Goal: Task Accomplishment & Management: Use online tool/utility

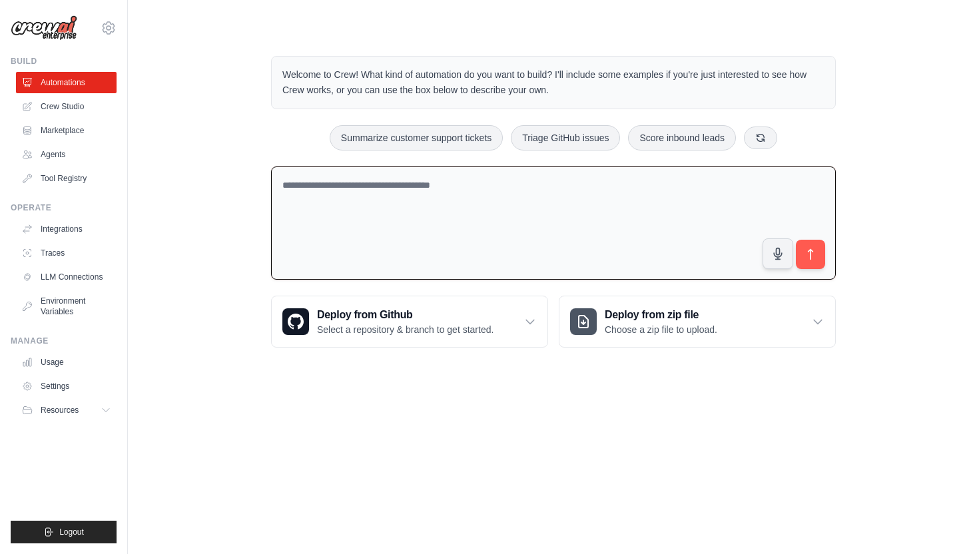
click at [549, 186] on textarea at bounding box center [553, 223] width 565 height 114
type textarea "**********"
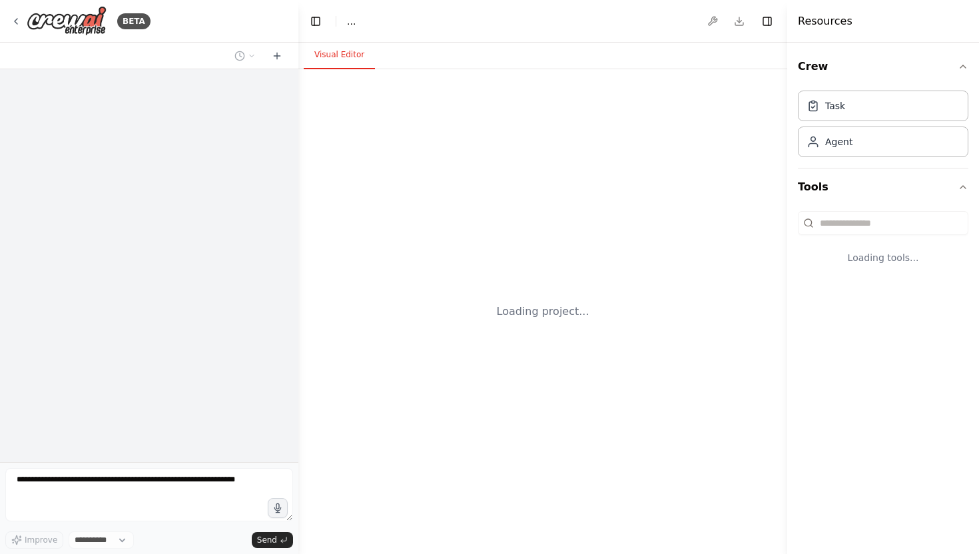
select select "****"
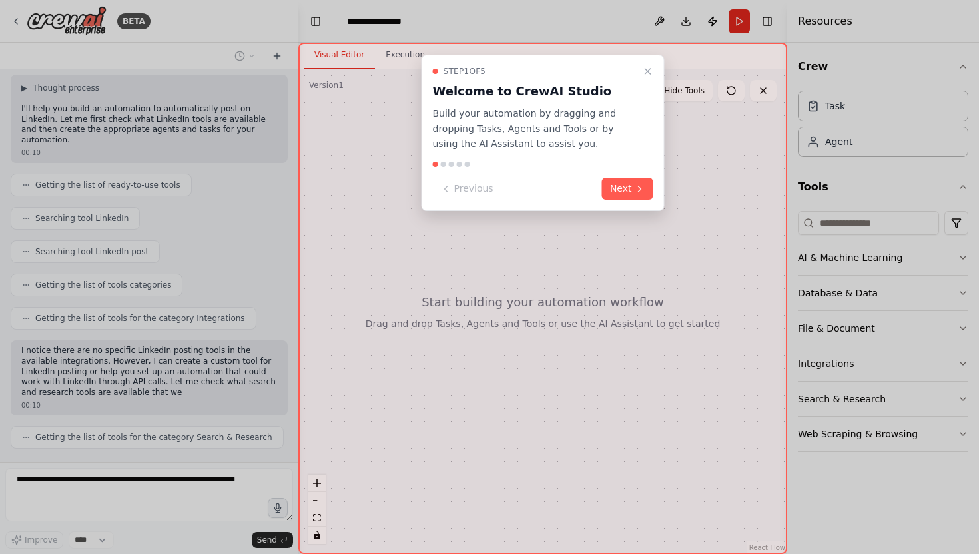
scroll to position [226, 0]
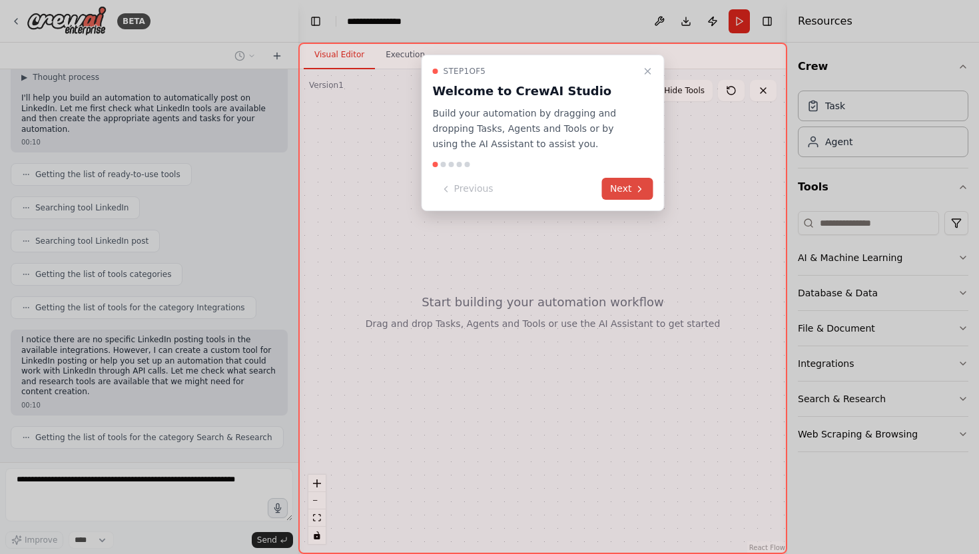
click at [637, 186] on icon at bounding box center [640, 189] width 11 height 11
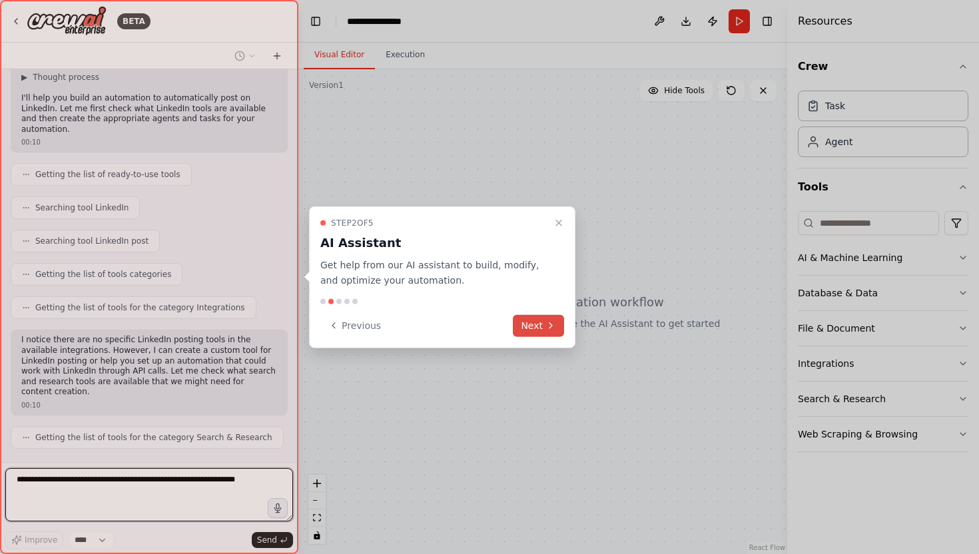
click at [539, 326] on button "Next" at bounding box center [538, 325] width 51 height 22
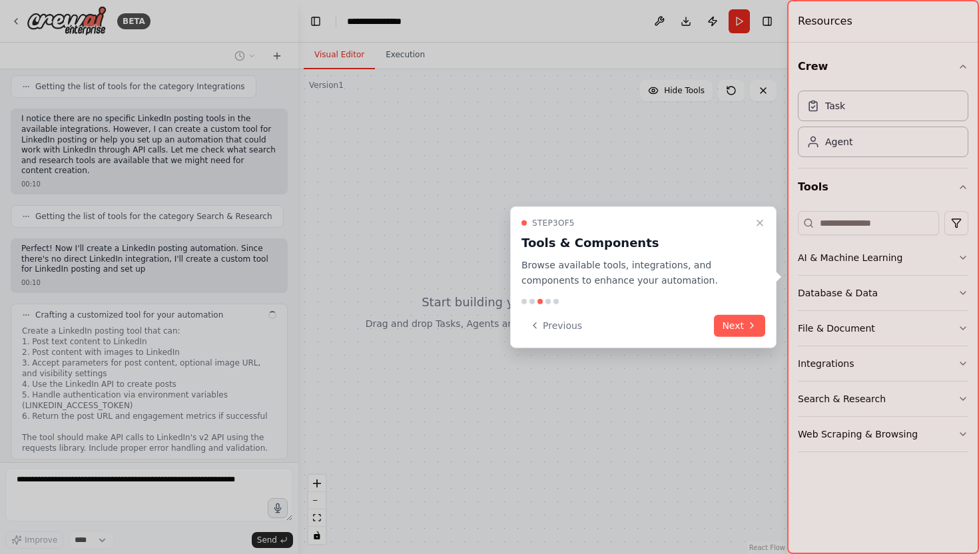
scroll to position [458, 0]
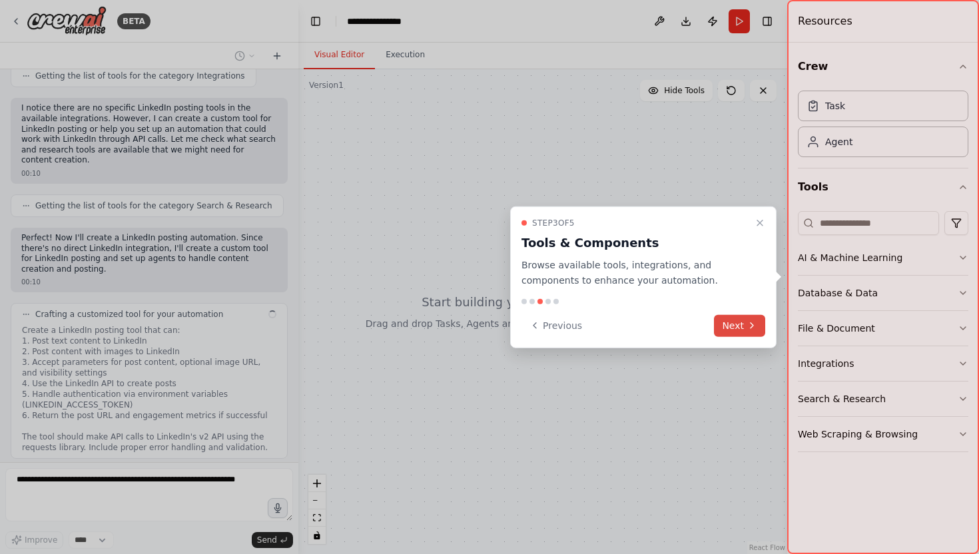
click at [730, 325] on button "Next" at bounding box center [739, 325] width 51 height 22
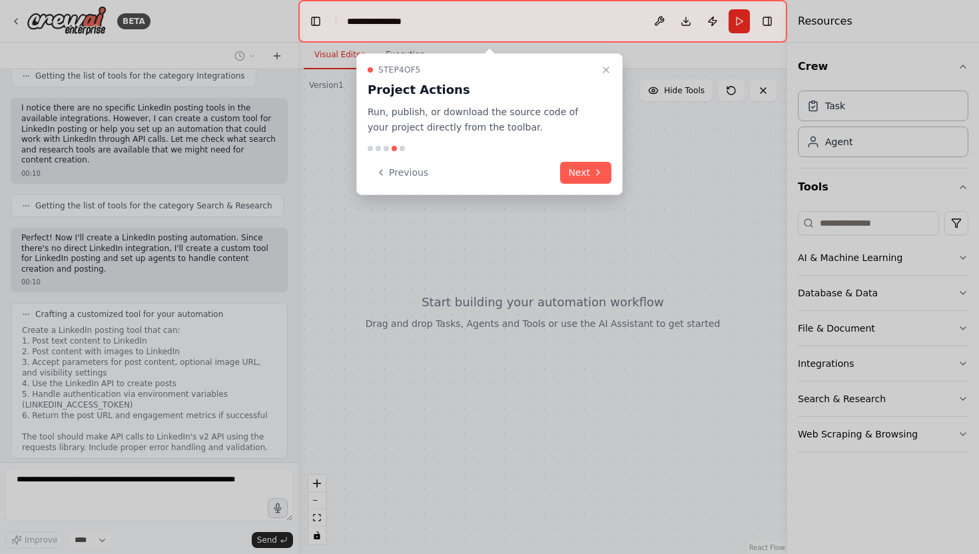
click at [593, 185] on div "Step 4 of 5 Project Actions Run, publish, or download the source code of your p…" at bounding box center [489, 124] width 266 height 142
click at [593, 173] on icon at bounding box center [598, 172] width 11 height 11
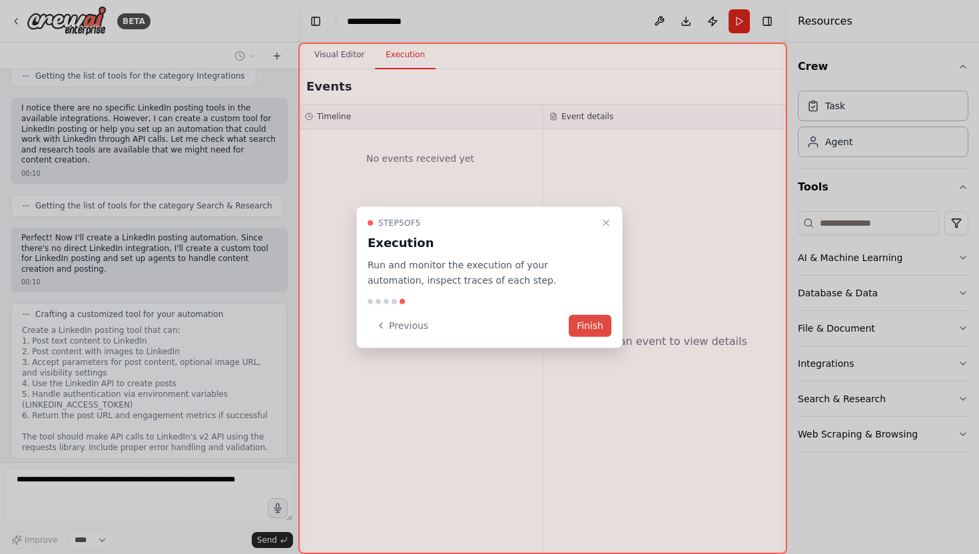
click at [595, 330] on button "Finish" at bounding box center [590, 325] width 43 height 22
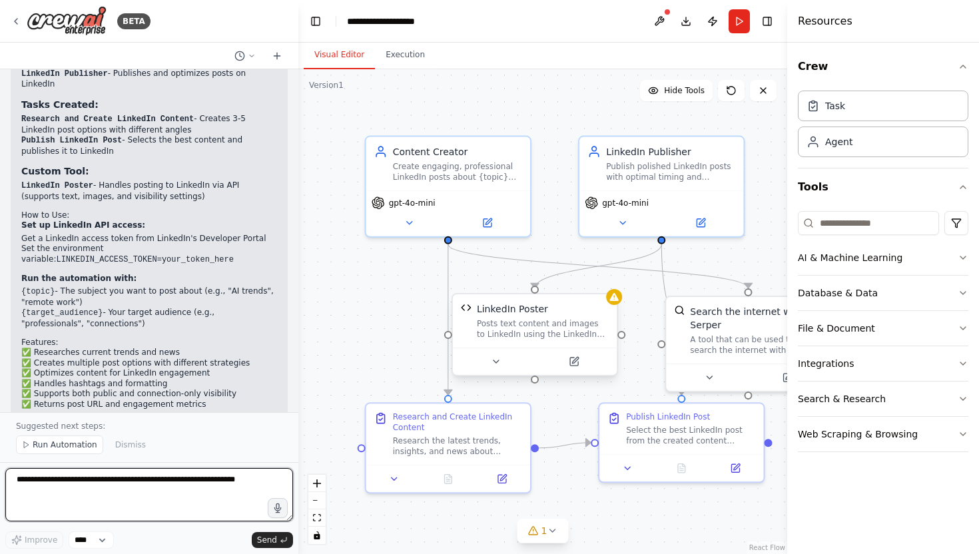
scroll to position [1412, 0]
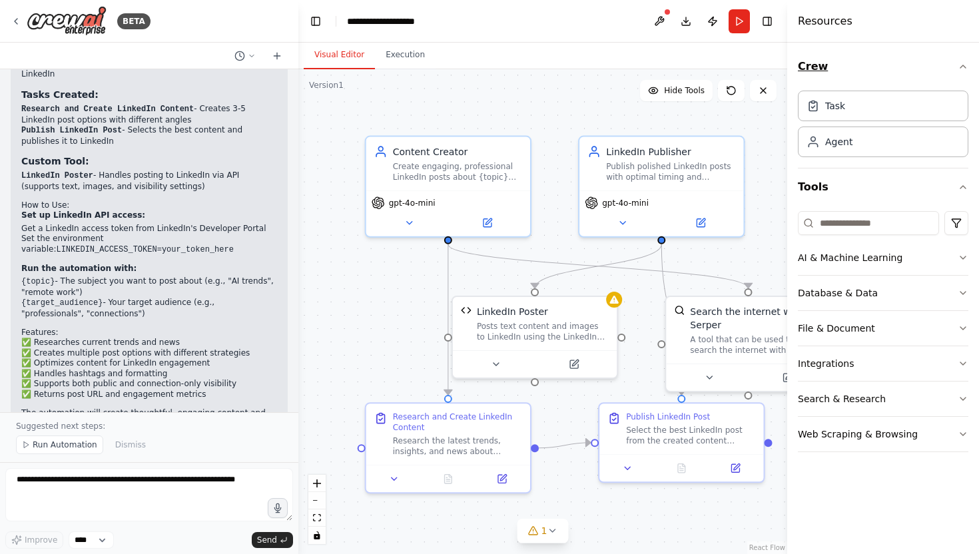
click at [967, 68] on icon "button" at bounding box center [962, 66] width 11 height 11
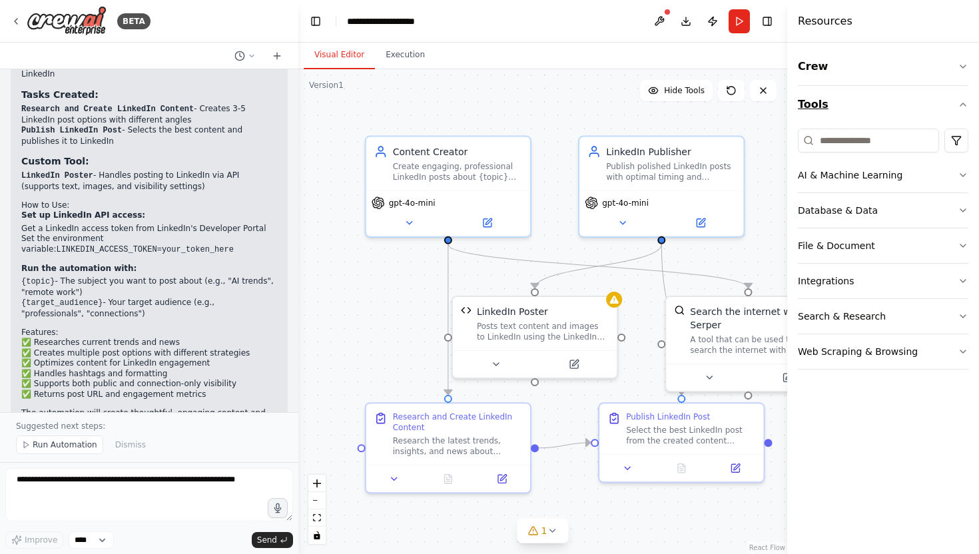
click at [961, 99] on icon "button" at bounding box center [962, 104] width 11 height 11
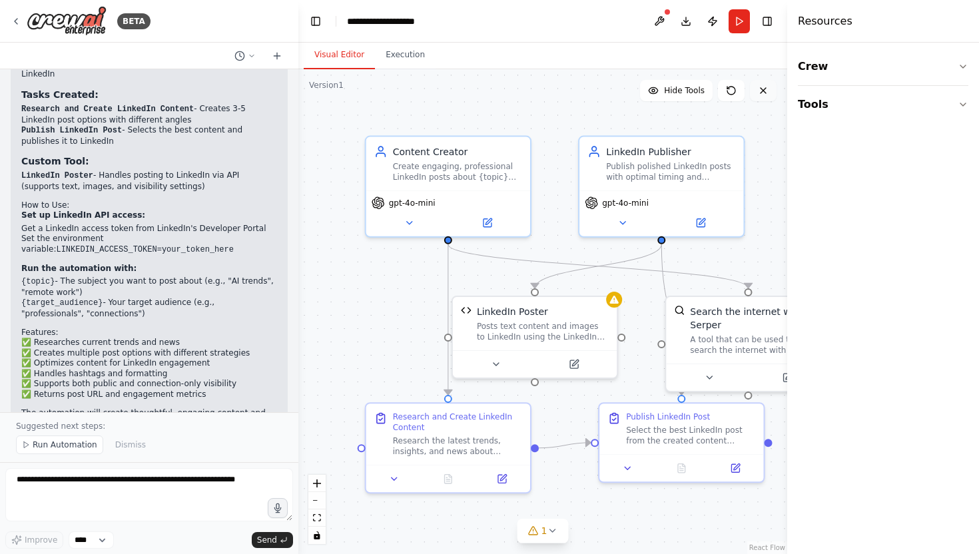
click at [769, 85] on button at bounding box center [763, 90] width 27 height 21
click at [768, 95] on icon at bounding box center [763, 90] width 11 height 11
click at [768, 93] on button at bounding box center [763, 90] width 27 height 21
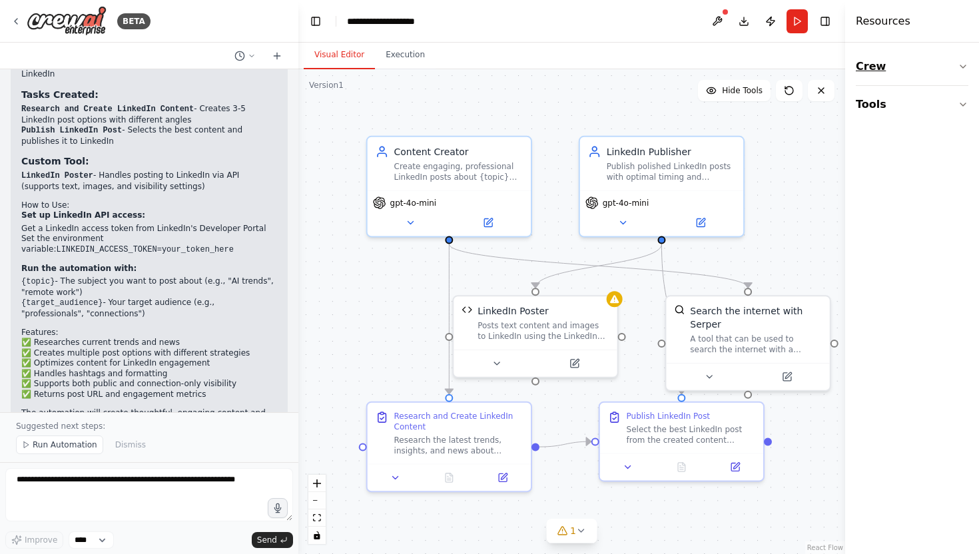
drag, startPoint x: 789, startPoint y: 57, endPoint x: 896, endPoint y: 62, distance: 107.3
click at [896, 62] on div "Resources Crew Tools" at bounding box center [912, 277] width 134 height 554
click at [72, 447] on span "Run Automation" at bounding box center [65, 444] width 65 height 11
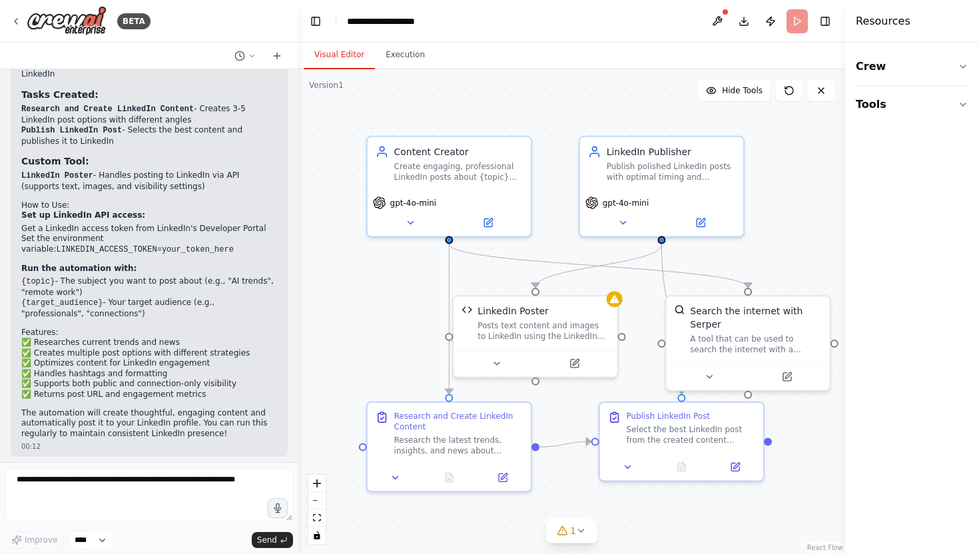
scroll to position [1362, 0]
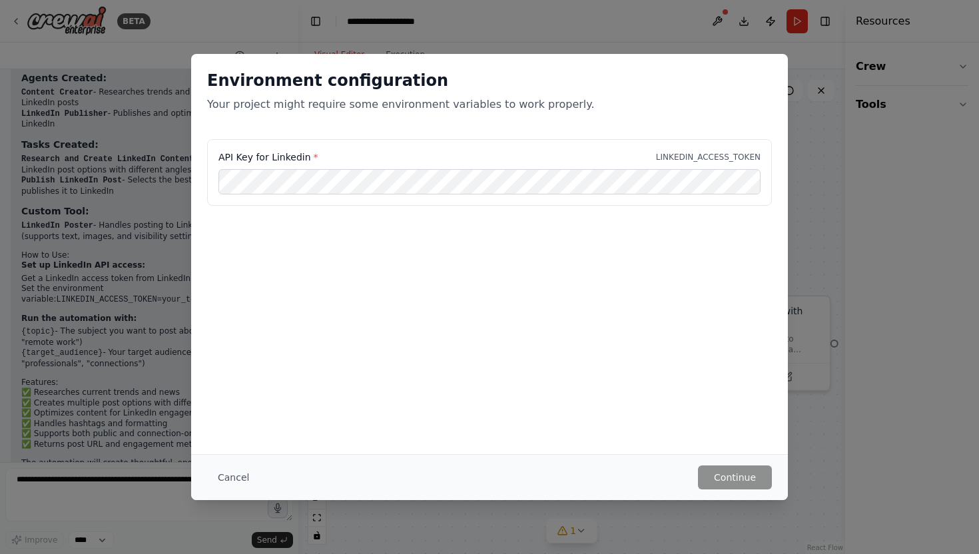
click at [126, 207] on div "Environment configuration Your project might require some environment variables…" at bounding box center [489, 277] width 979 height 554
click at [234, 479] on button "Cancel" at bounding box center [233, 477] width 53 height 24
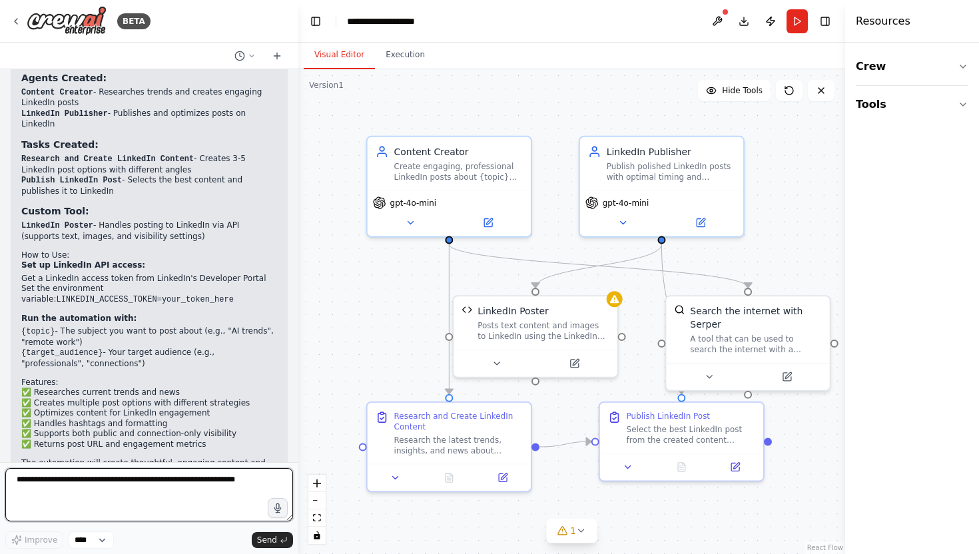
click at [233, 479] on textarea at bounding box center [149, 494] width 288 height 53
type textarea "**********"
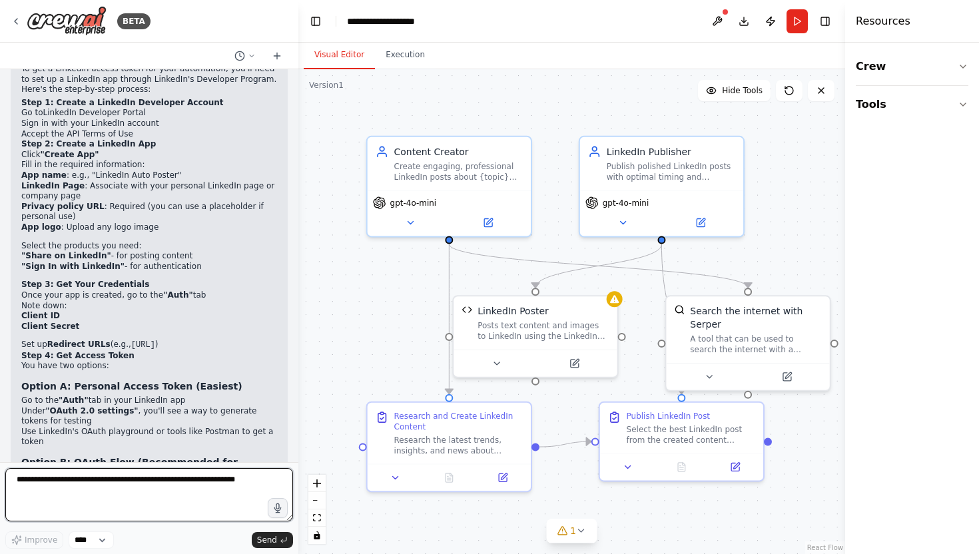
scroll to position [2022, 0]
